Goal: Communication & Community: Answer question/provide support

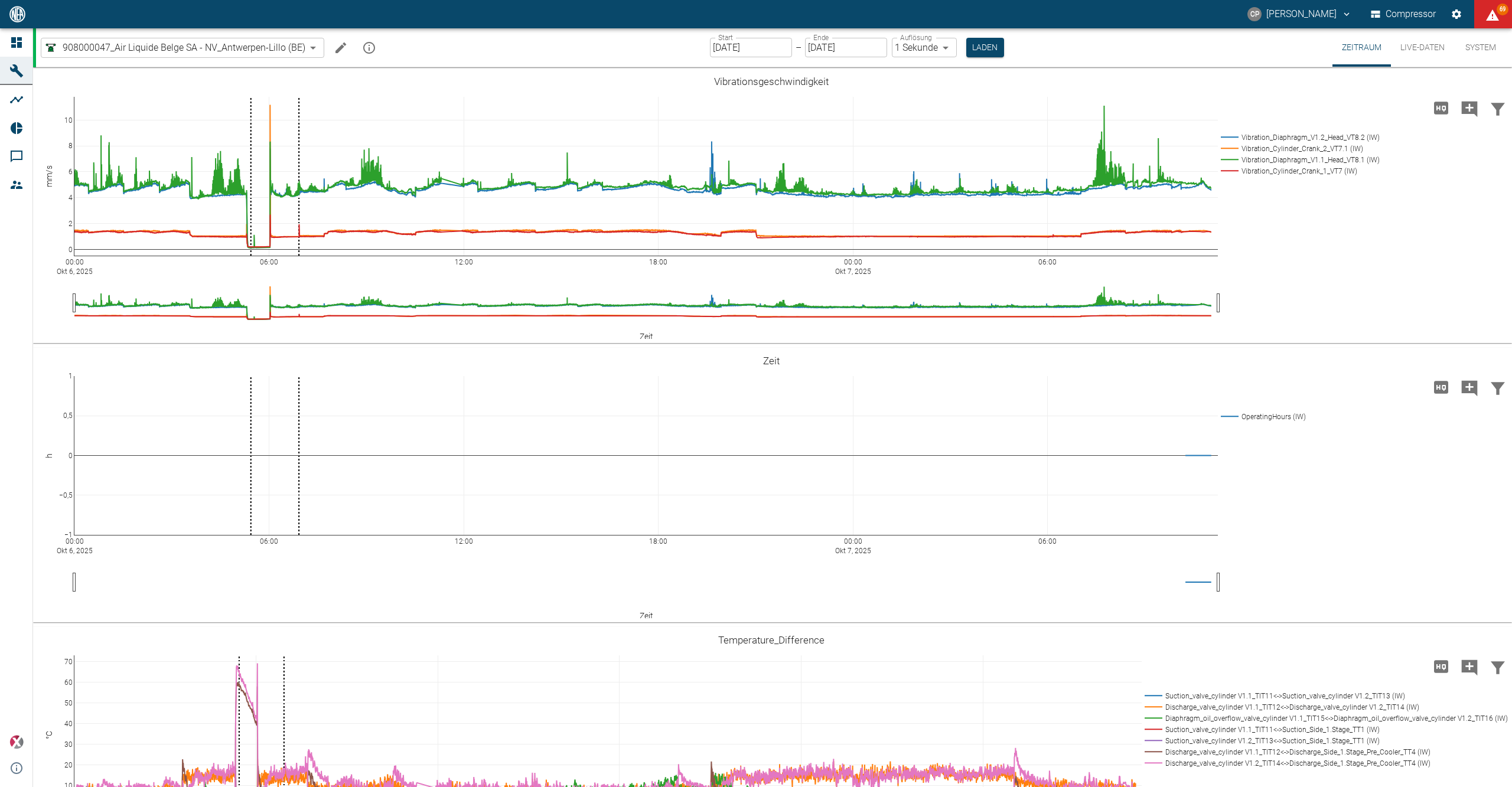
scroll to position [787, 0]
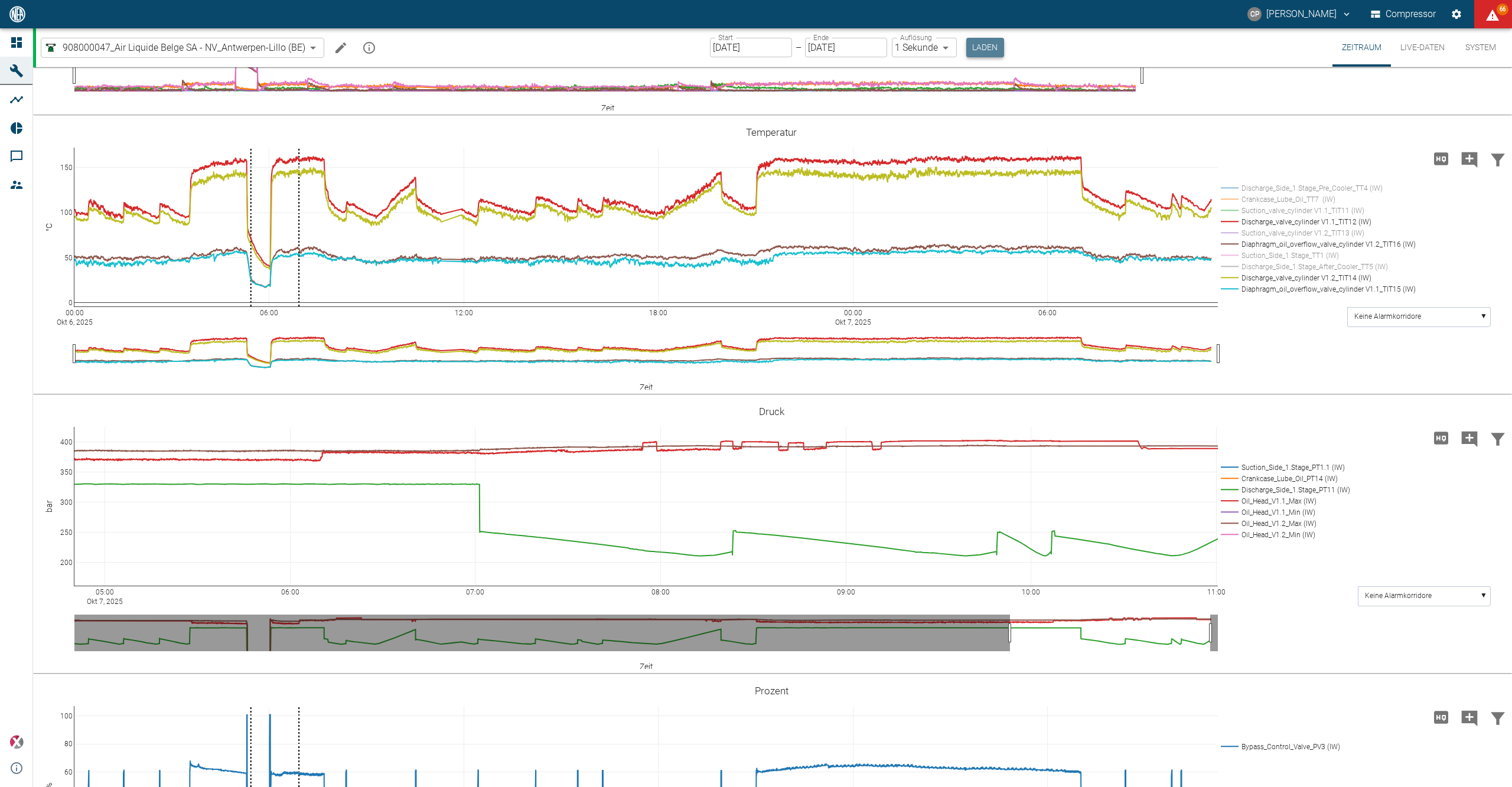
click at [982, 45] on button "Laden" at bounding box center [985, 48] width 38 height 20
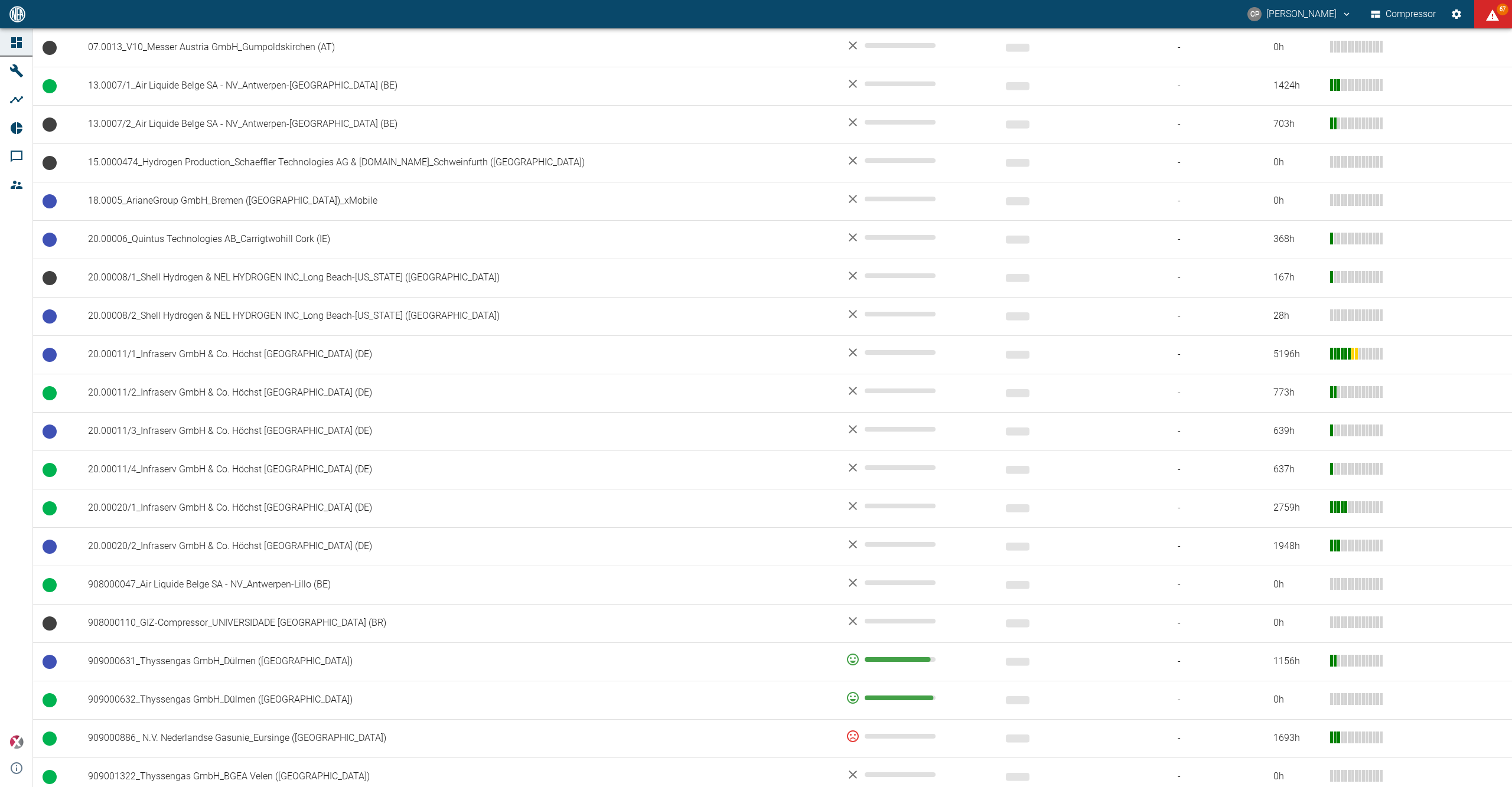
scroll to position [472, 0]
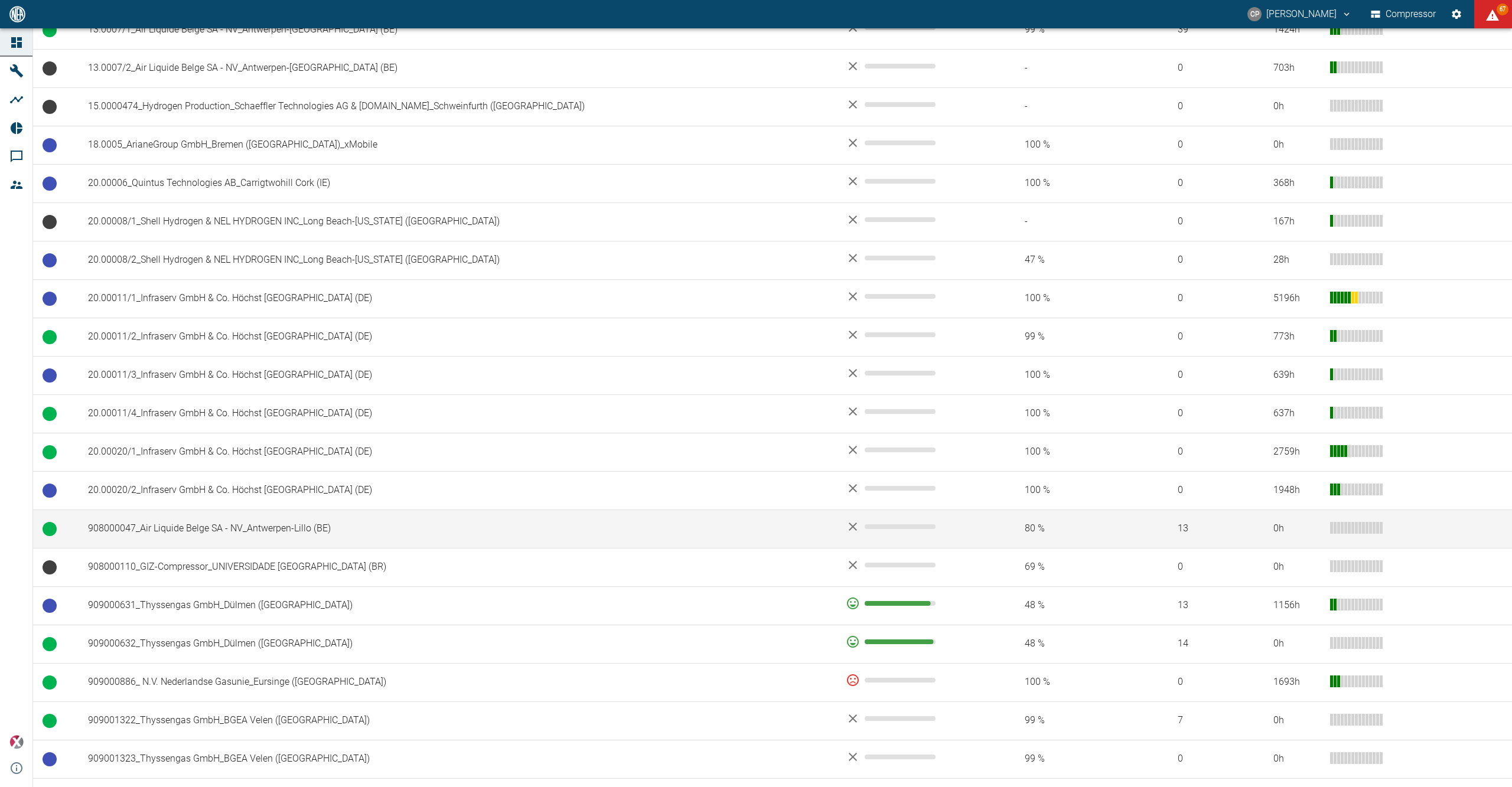
click at [218, 524] on td "908000047_Air Liquide Belge SA - NV_Antwerpen-Lillo (BE)" at bounding box center [457, 529] width 758 height 38
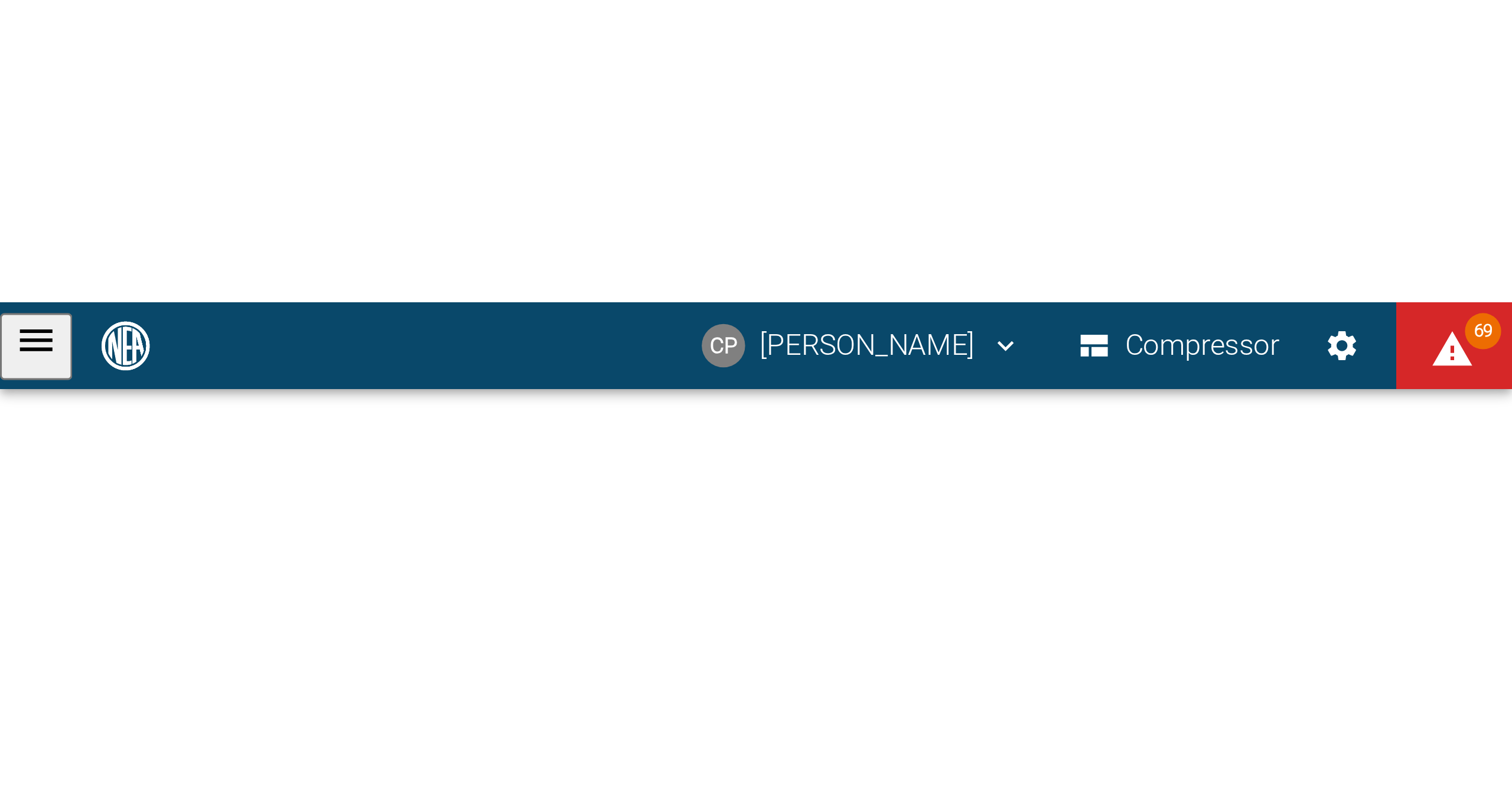
scroll to position [719, 0]
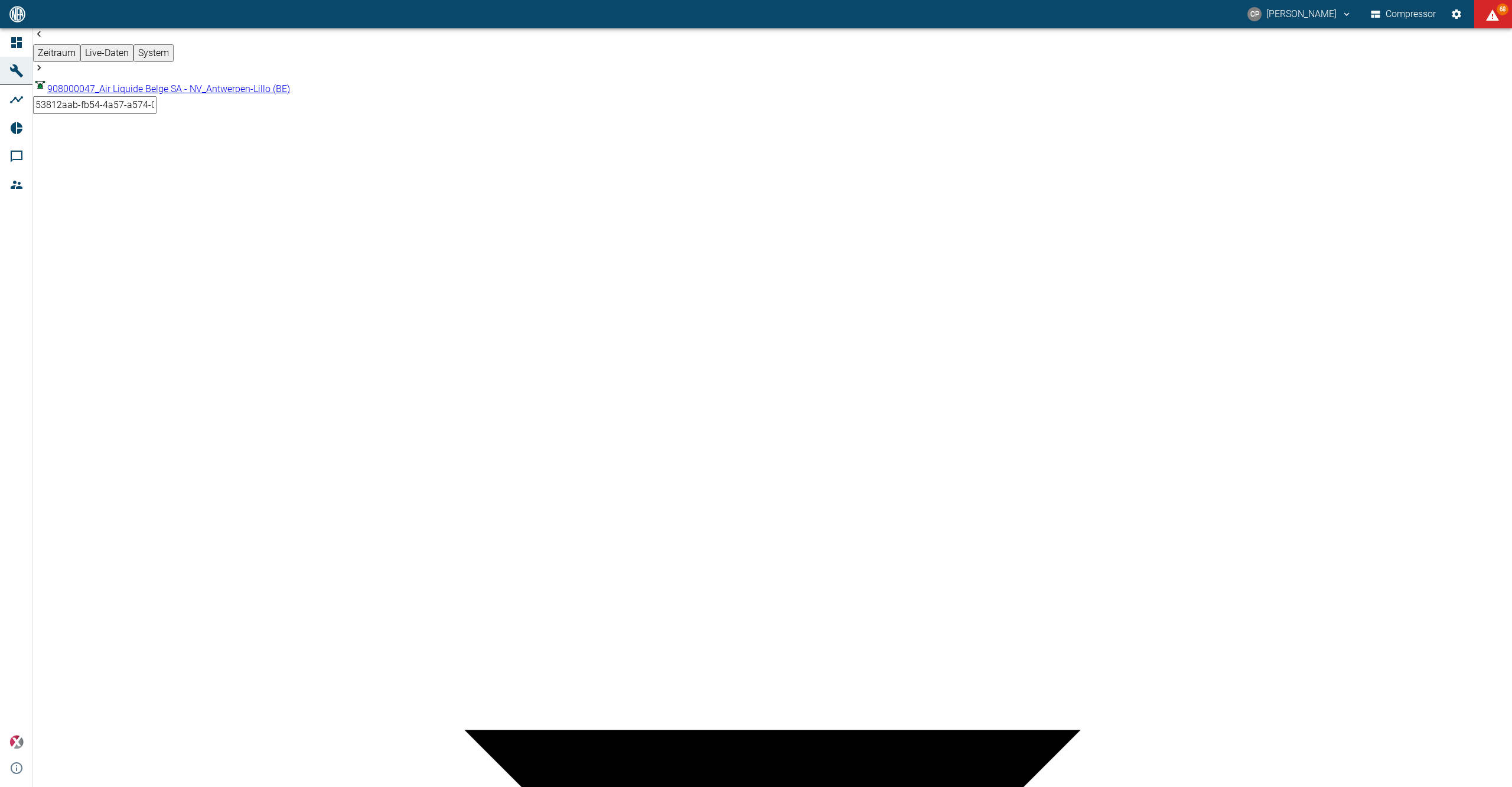
paste textarea "The customer has reduced the oil pressure of the V1.1 head."
type textarea "The customer has reduced the oil pressure of the V1.1 head."
